Goal: Task Accomplishment & Management: Manage account settings

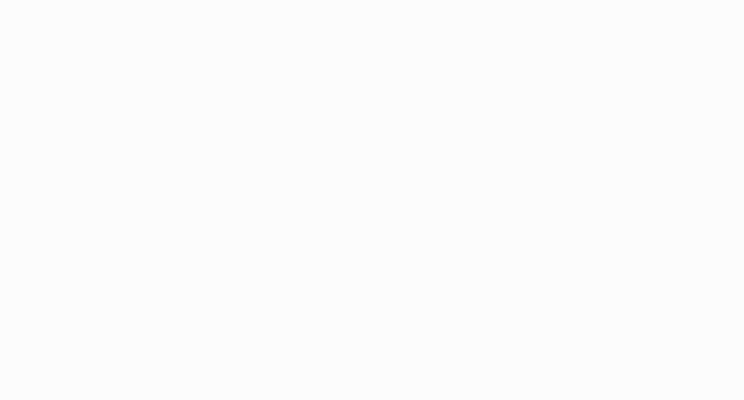
drag, startPoint x: 692, startPoint y: 0, endPoint x: 471, endPoint y: 99, distance: 241.6
click at [471, 99] on body "Application Update Required We've recently updated our application and it looks…" at bounding box center [372, 200] width 744 height 400
click at [403, 194] on body "Application Update Required We've recently updated our application and it looks…" at bounding box center [372, 200] width 744 height 400
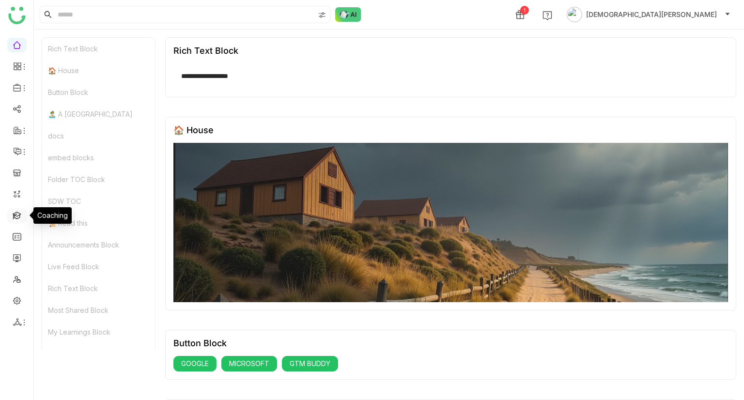
click at [13, 217] on link at bounding box center [17, 215] width 9 height 8
click at [18, 219] on link at bounding box center [17, 215] width 9 height 8
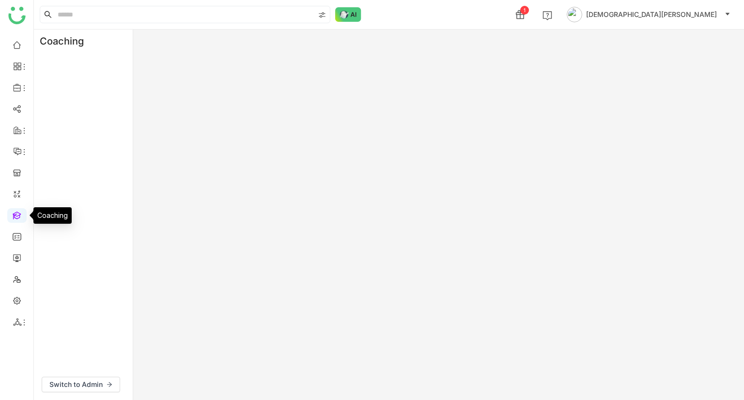
click at [21, 215] on link at bounding box center [17, 215] width 9 height 8
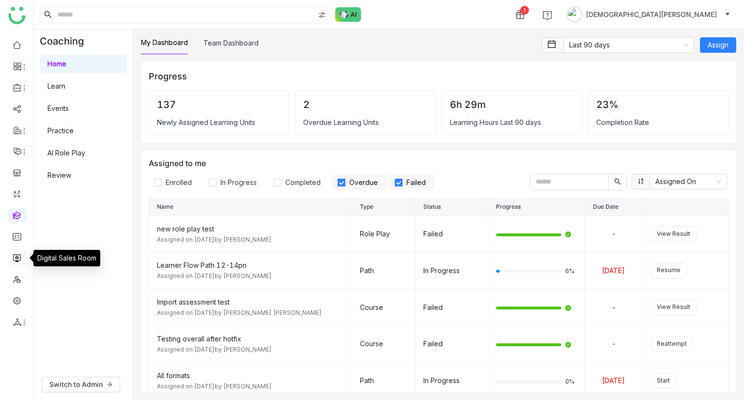
click at [17, 253] on link at bounding box center [17, 257] width 9 height 8
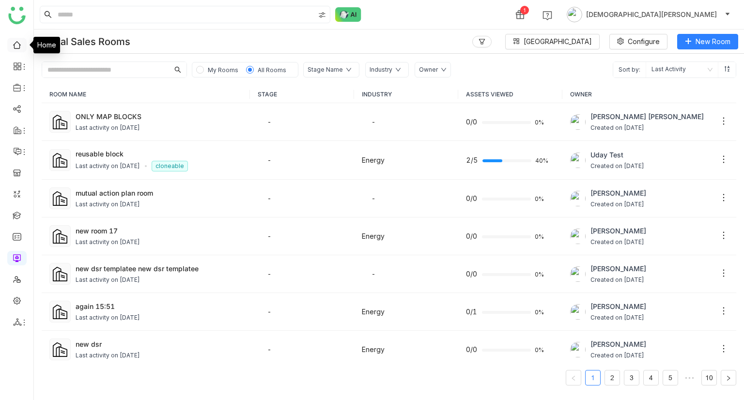
click at [13, 47] on link at bounding box center [17, 44] width 9 height 8
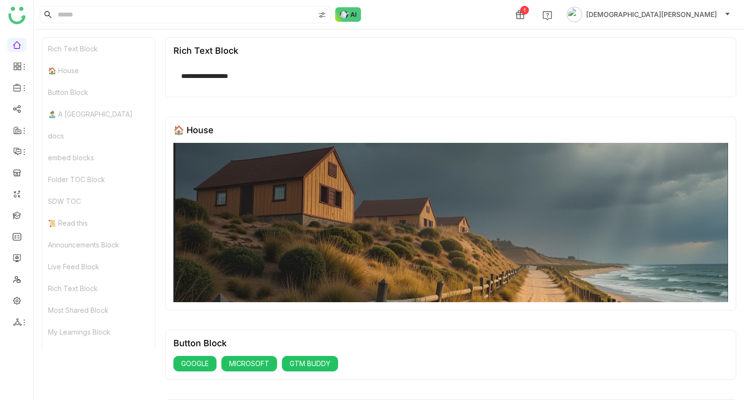
click at [76, 54] on div "Rich Text Block" at bounding box center [98, 49] width 113 height 22
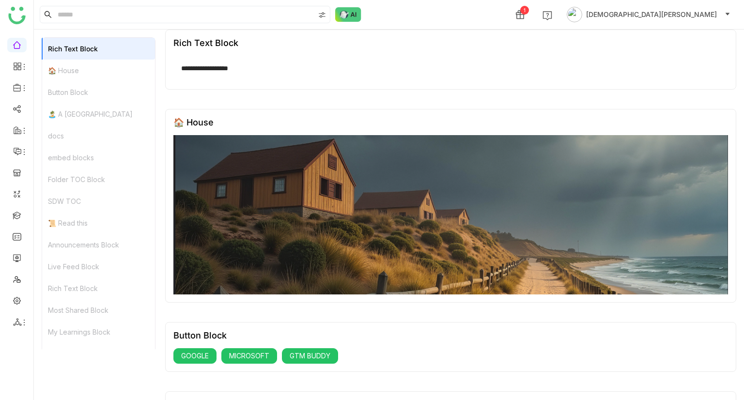
click at [78, 66] on div "🏠 House" at bounding box center [98, 71] width 113 height 22
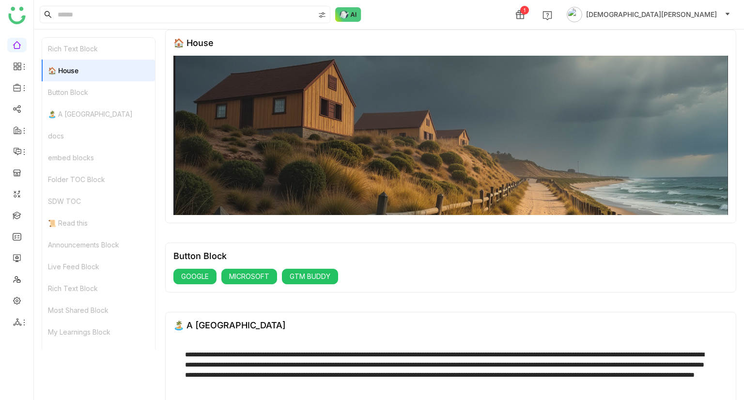
click at [81, 88] on div "Button Block" at bounding box center [98, 92] width 113 height 22
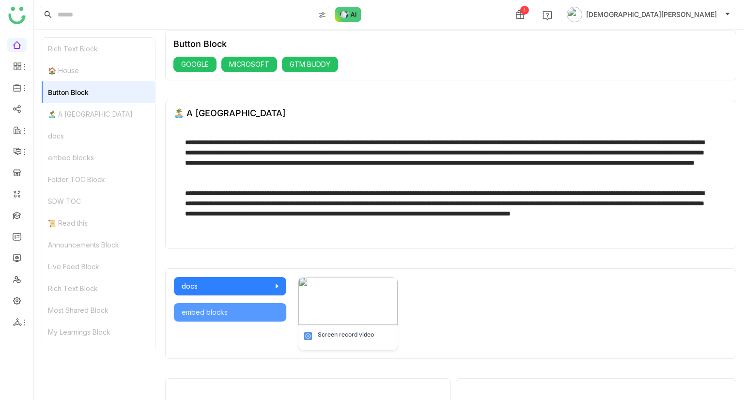
click at [91, 103] on div "🏝️ A [GEOGRAPHIC_DATA]" at bounding box center [98, 114] width 113 height 22
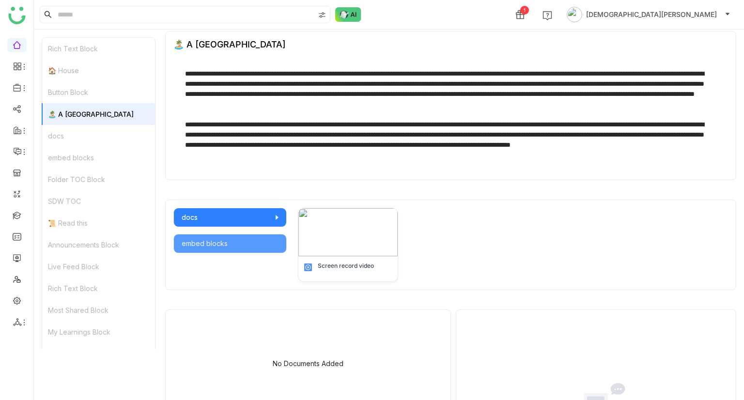
scroll to position [368, 0]
click at [89, 138] on div "docs" at bounding box center [98, 136] width 113 height 22
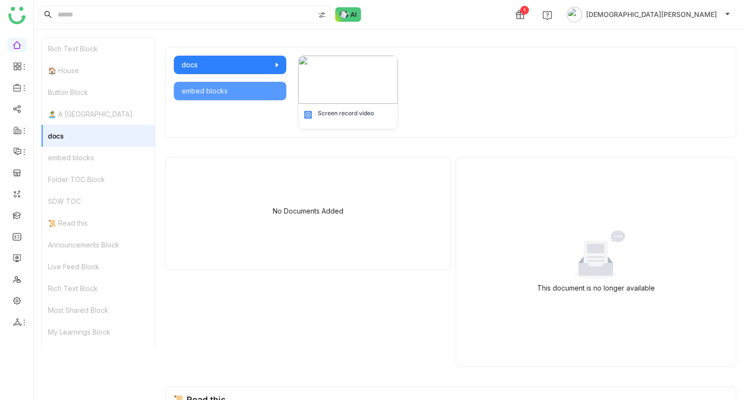
scroll to position [527, 0]
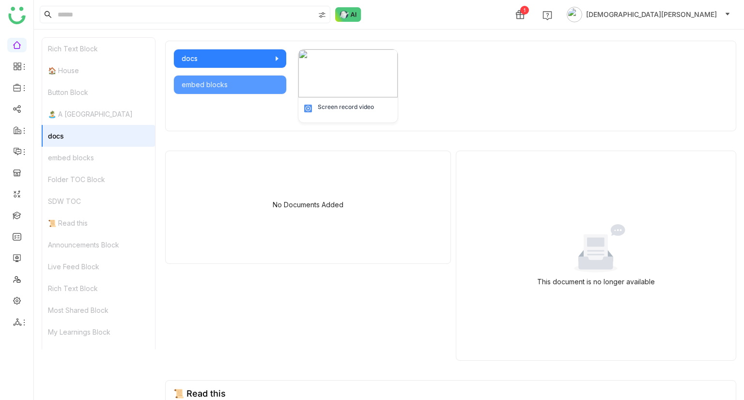
click at [92, 155] on div "embed blocks" at bounding box center [98, 158] width 113 height 22
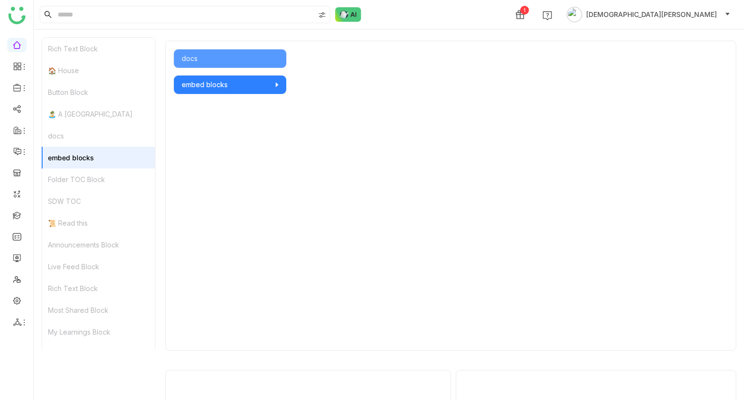
click at [96, 175] on div "Folder TOC Block" at bounding box center [98, 179] width 113 height 22
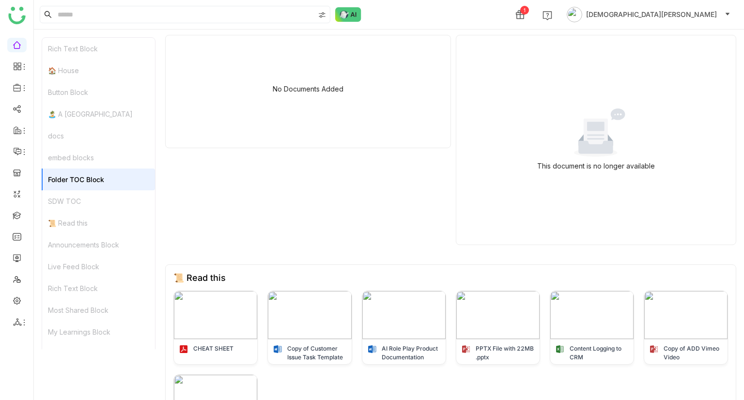
scroll to position [875, 0]
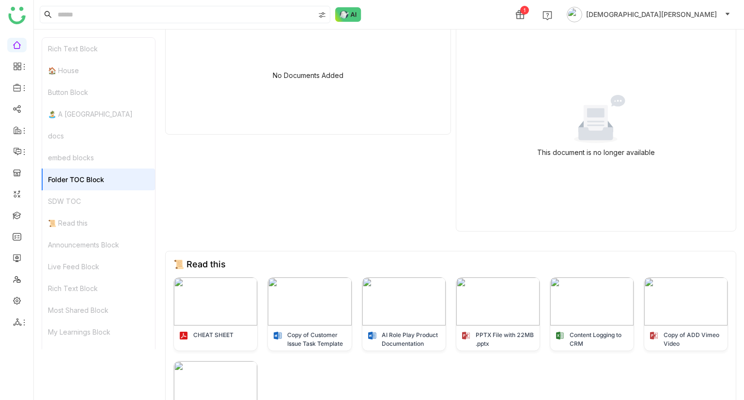
click at [91, 192] on div "SDW TOC" at bounding box center [98, 201] width 113 height 22
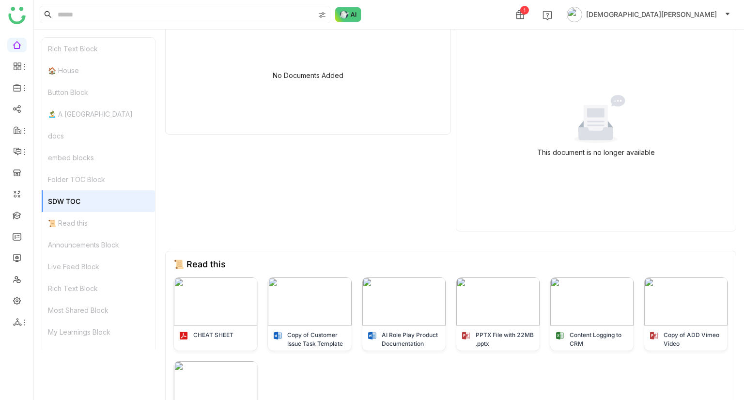
click at [90, 213] on div "📜 Read this" at bounding box center [98, 223] width 113 height 22
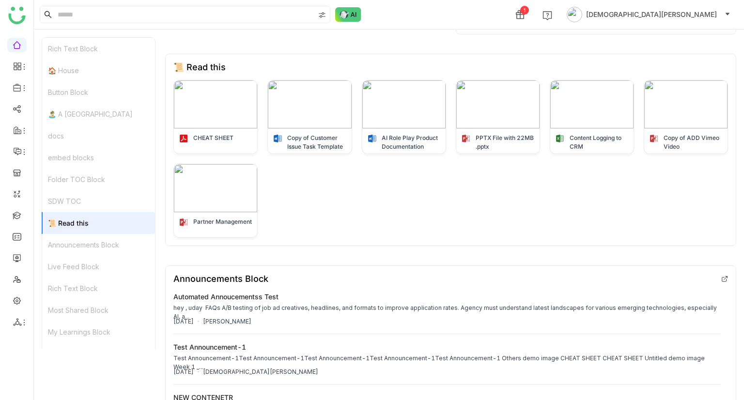
scroll to position [1096, 0]
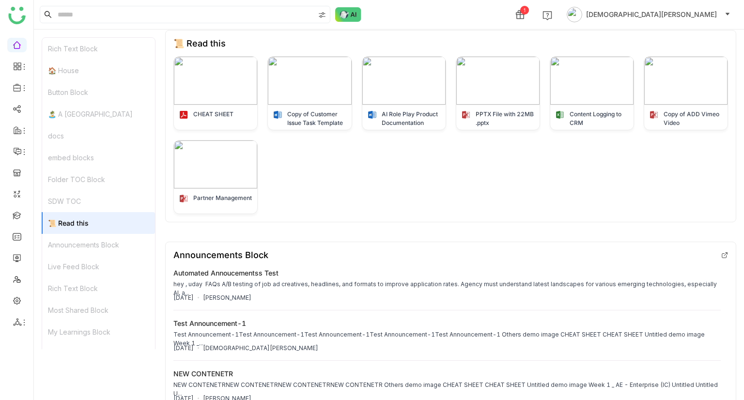
click at [99, 242] on div "Announcements Block" at bounding box center [98, 245] width 113 height 22
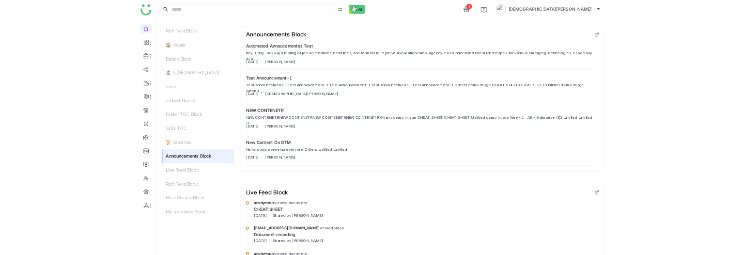
scroll to position [1309, 0]
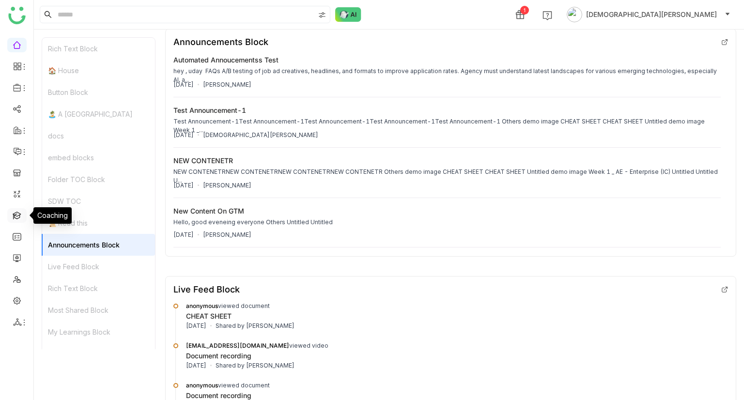
click at [17, 218] on link at bounding box center [17, 215] width 9 height 8
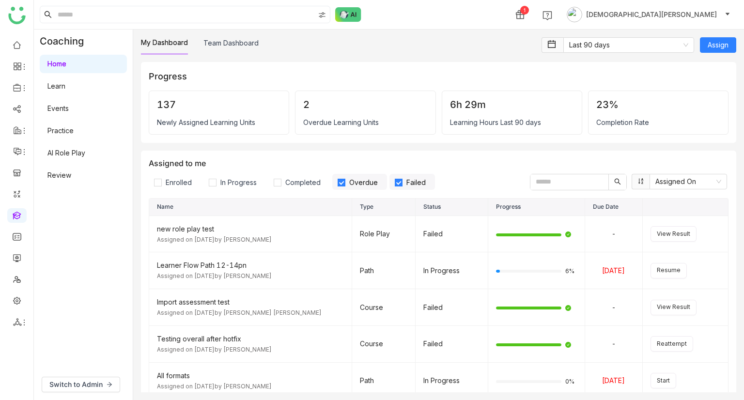
click at [65, 86] on link "Learn" at bounding box center [56, 86] width 18 height 8
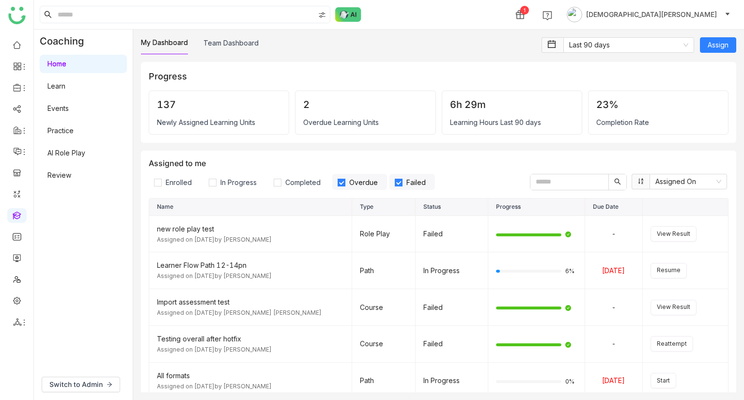
click at [65, 86] on link "Learn" at bounding box center [56, 86] width 18 height 8
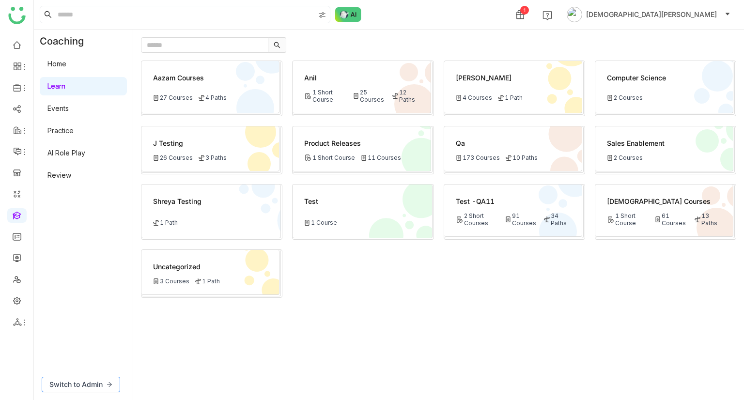
click at [90, 388] on span "Switch to Admin" at bounding box center [75, 384] width 53 height 11
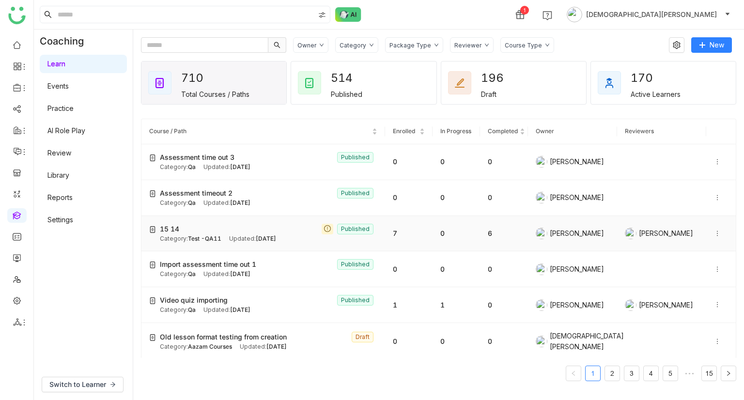
click at [254, 227] on div "15 14 Published" at bounding box center [268, 229] width 217 height 11
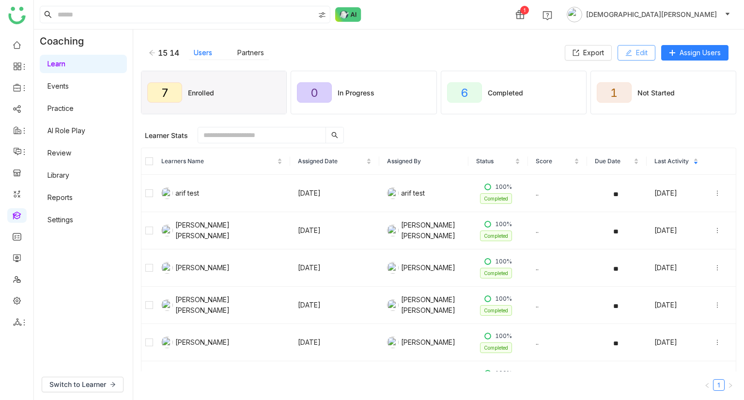
click at [636, 53] on span "Edit" at bounding box center [642, 52] width 12 height 11
click at [631, 52] on button "Edit" at bounding box center [636, 52] width 38 height 15
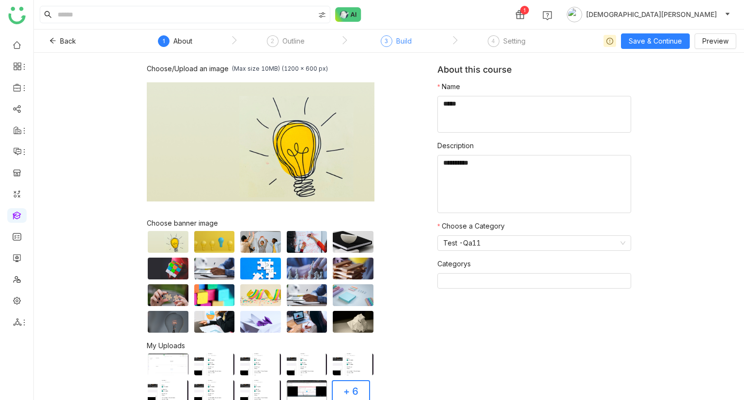
click at [400, 45] on div "Build" at bounding box center [403, 41] width 15 height 12
